Goal: Task Accomplishment & Management: Manage account settings

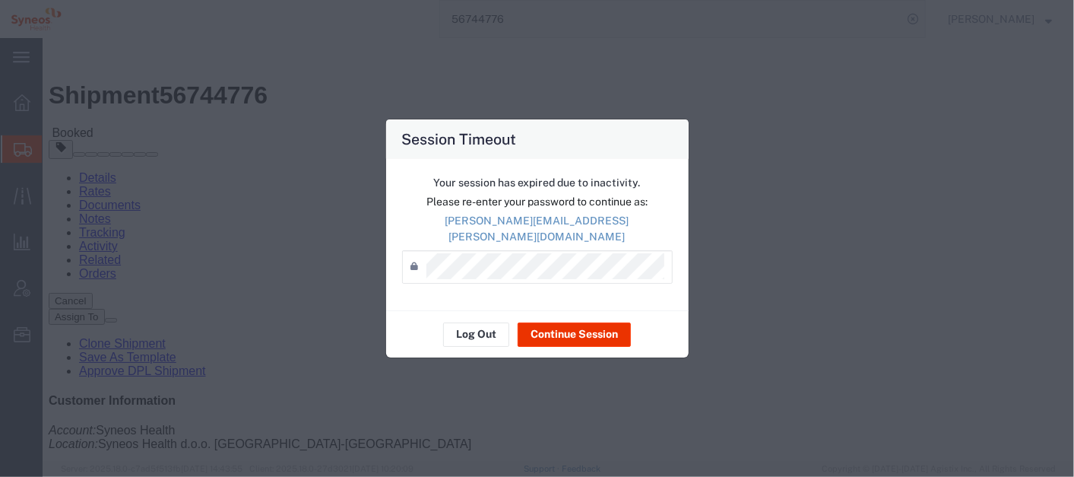
click at [561, 28] on div "Session Timeout Your session has expired due to inactivity. Please re-enter you…" at bounding box center [537, 238] width 1074 height 477
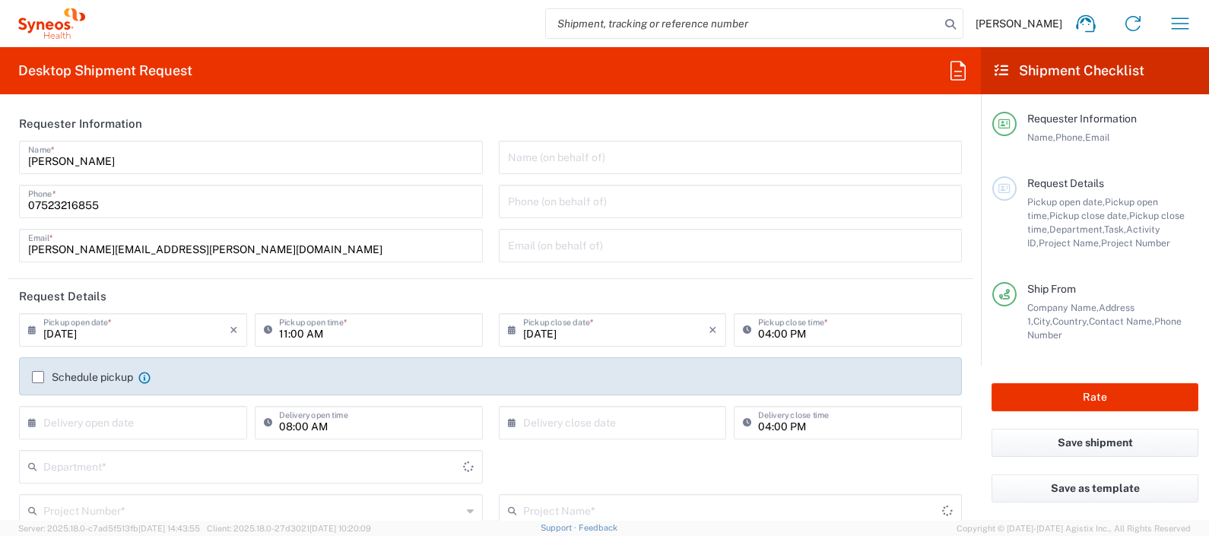
type input "England"
type input "8350"
type input "United Kingdom"
type input "Syneos Health UK Limited"
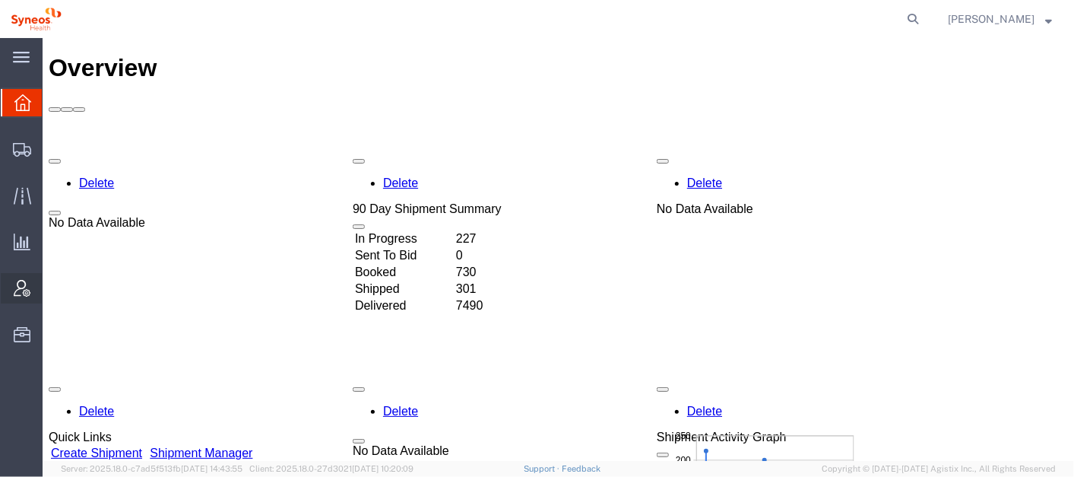
click at [52, 290] on span "Account Admin" at bounding box center [47, 288] width 11 height 30
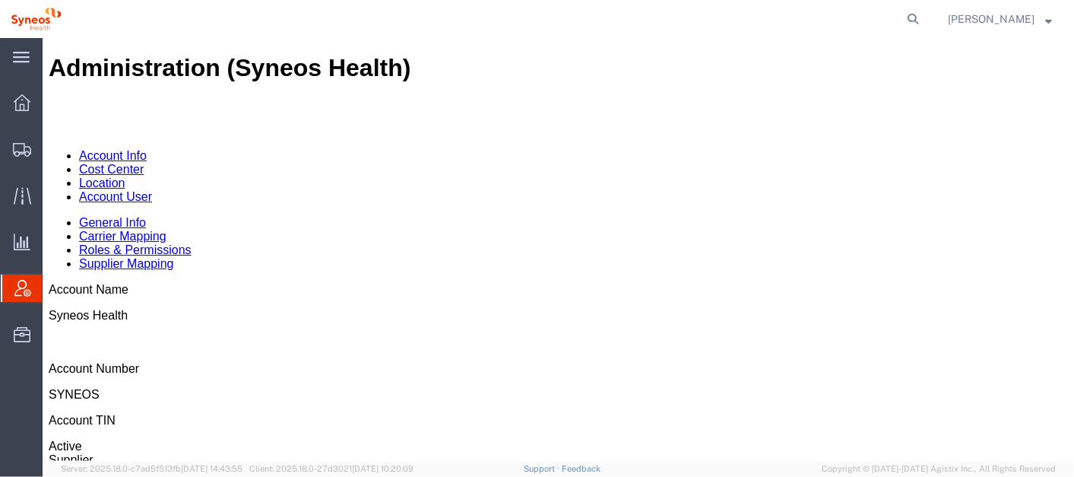
click at [151, 189] on link "Account User" at bounding box center [114, 195] width 73 height 13
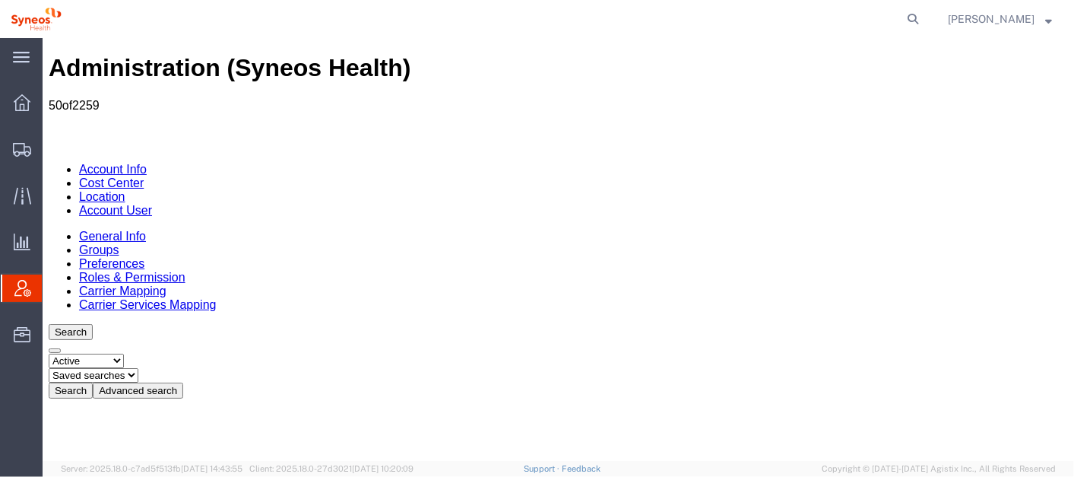
click at [400, 28] on div at bounding box center [499, 19] width 854 height 38
